Goal: Navigation & Orientation: Find specific page/section

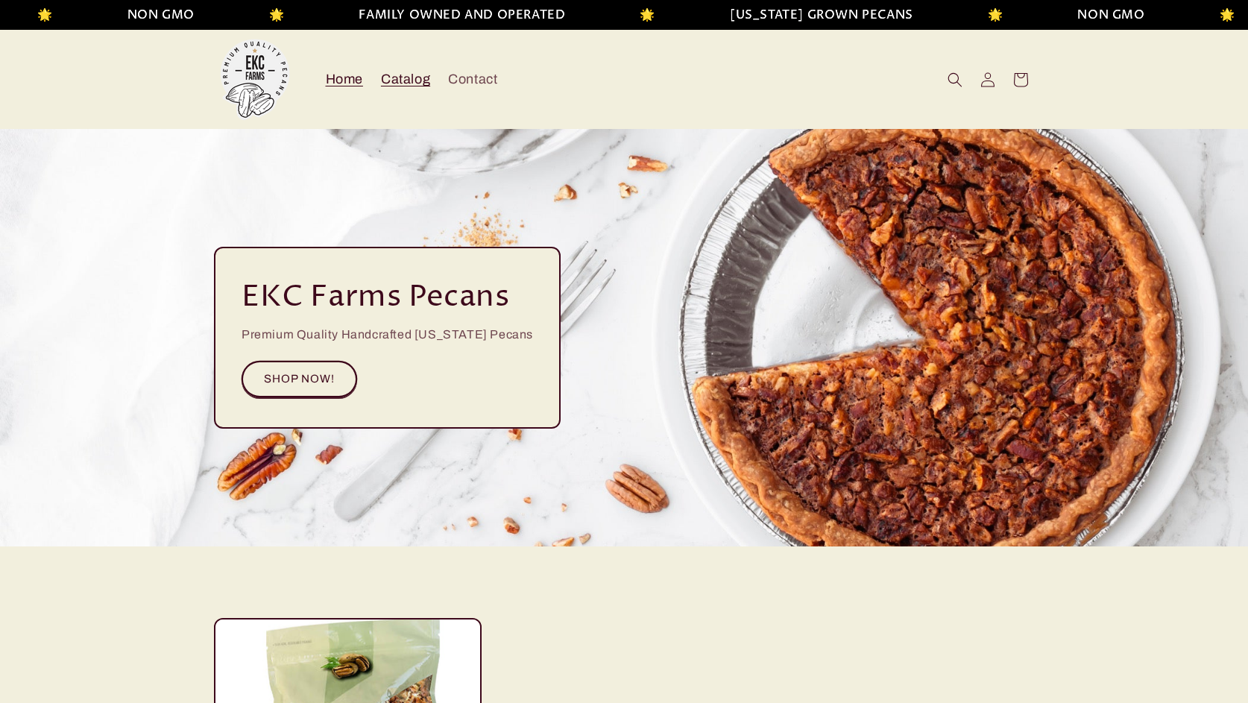
click at [419, 72] on span "Catalog" at bounding box center [405, 79] width 49 height 17
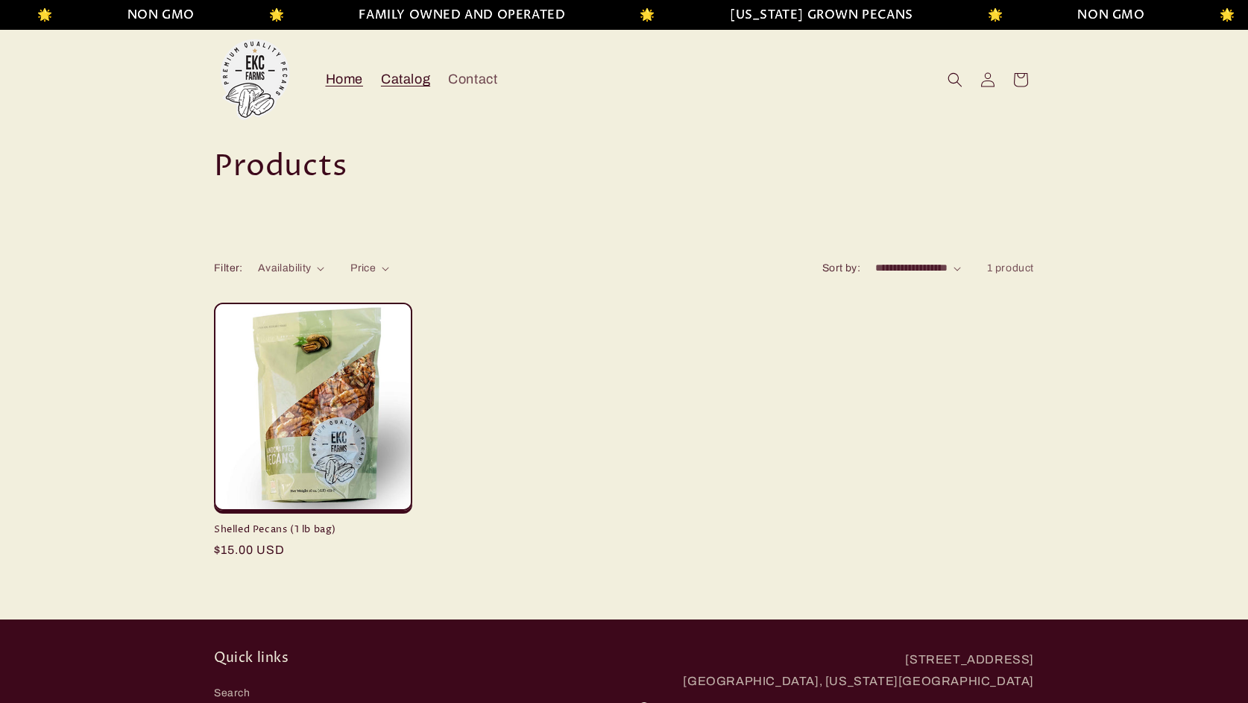
click at [360, 78] on span "Home" at bounding box center [344, 79] width 37 height 17
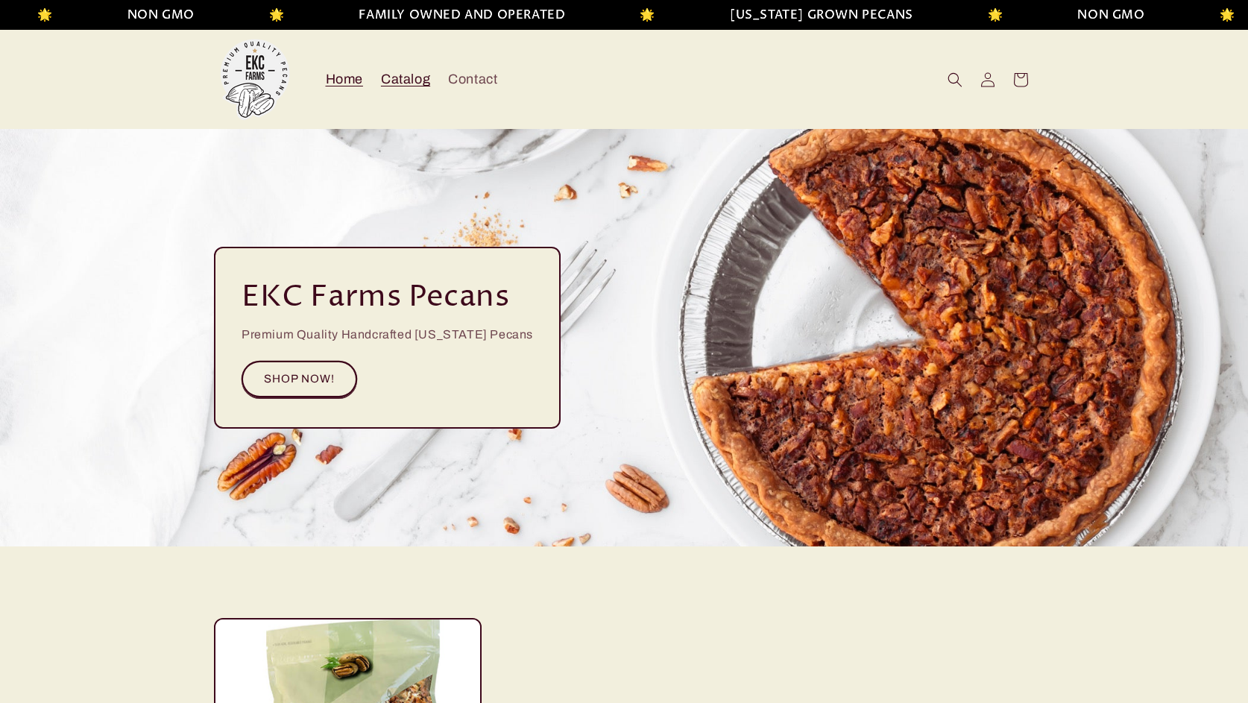
click at [403, 84] on span "Catalog" at bounding box center [405, 79] width 49 height 17
